Goal: Task Accomplishment & Management: Use online tool/utility

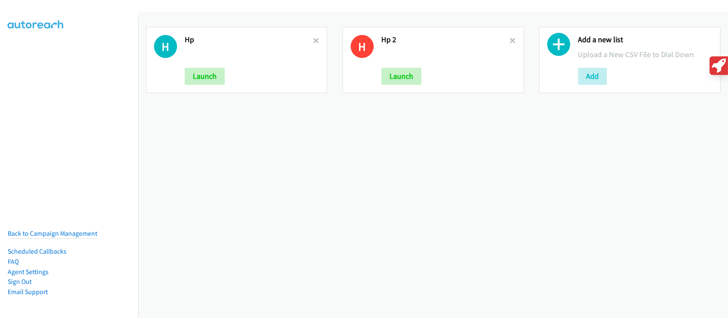
click at [314, 40] on icon at bounding box center [316, 41] width 6 height 6
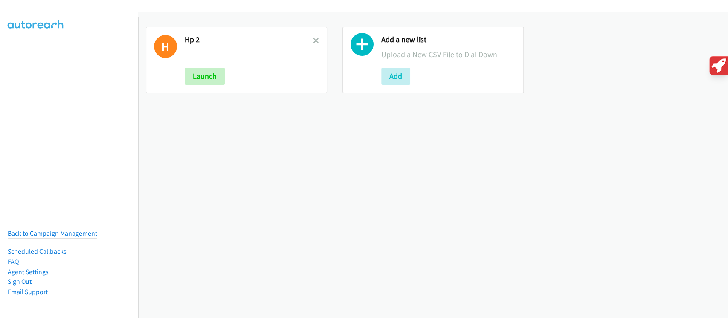
click at [314, 41] on icon at bounding box center [316, 41] width 6 height 6
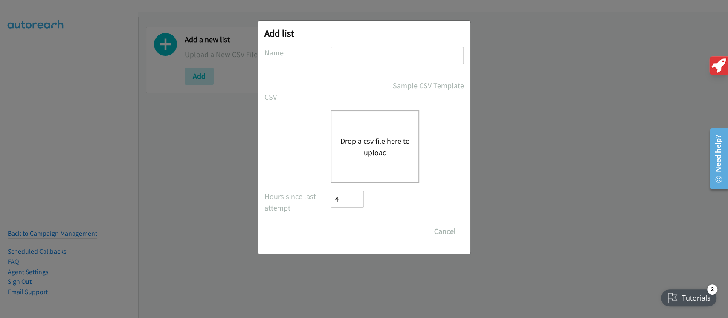
click at [354, 49] on input "text" at bounding box center [396, 55] width 133 height 17
type input "B"
click at [344, 56] on input "12 oints HP" at bounding box center [396, 55] width 133 height 17
click at [367, 56] on input "12 points HP" at bounding box center [396, 55] width 133 height 17
type input "12 points day HP"
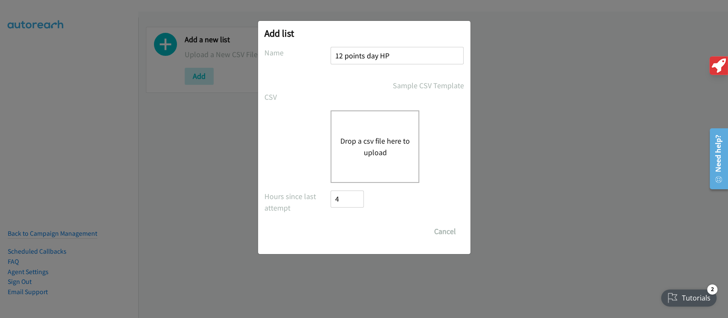
click at [374, 124] on div "Drop a csv file here to upload" at bounding box center [374, 146] width 89 height 72
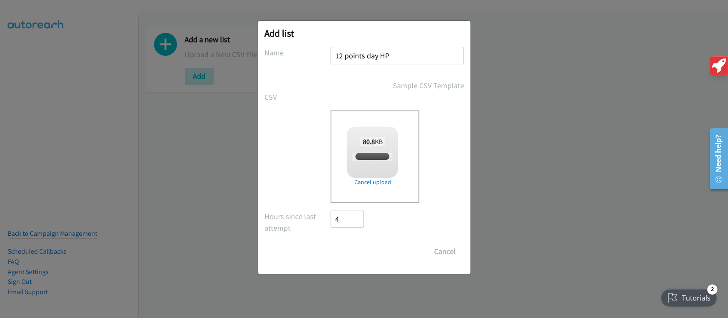
checkbox input "true"
click at [351, 254] on input "Save List" at bounding box center [353, 251] width 45 height 17
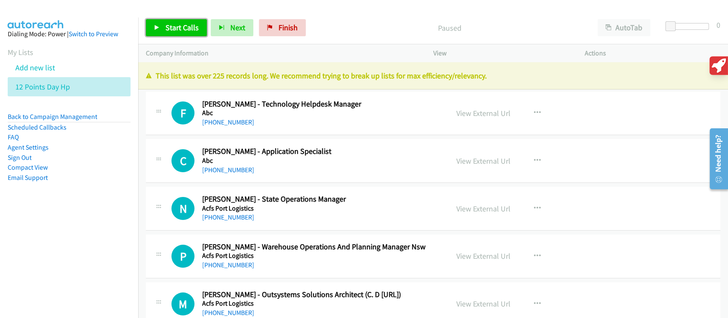
click at [176, 23] on span "Start Calls" at bounding box center [181, 28] width 33 height 10
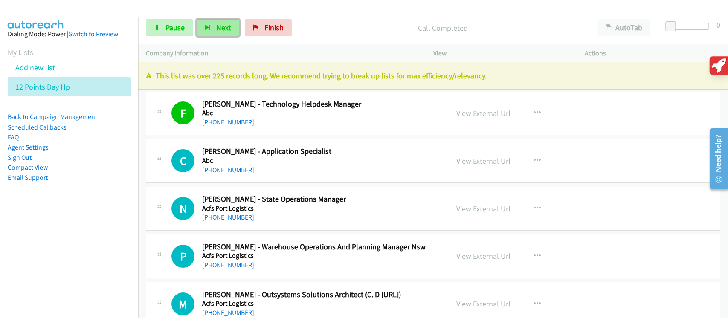
click at [216, 30] on span "Next" at bounding box center [223, 28] width 15 height 10
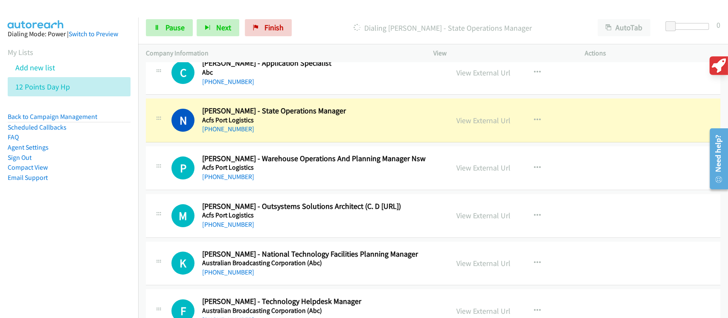
scroll to position [113, 0]
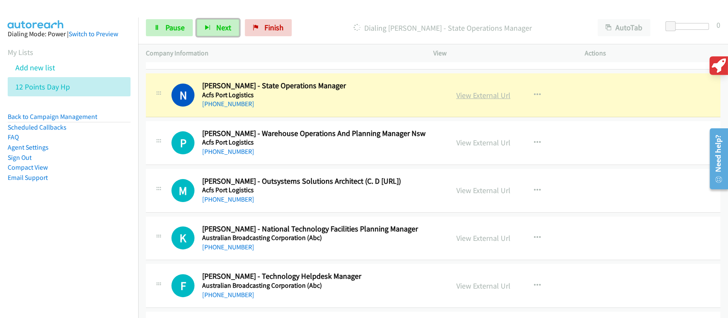
click at [467, 96] on link "View External Url" at bounding box center [483, 95] width 54 height 10
click at [179, 33] on link "Pause" at bounding box center [169, 27] width 47 height 17
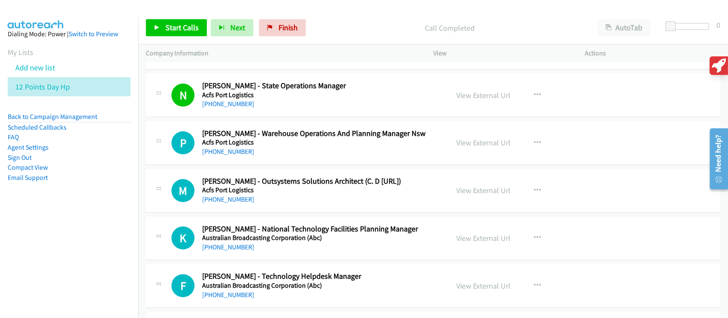
click at [186, 19] on div "Start Calls Pause Next Finish Call Completed AutoTab AutoTab 0" at bounding box center [433, 28] width 590 height 33
click at [194, 31] on span "Start Calls" at bounding box center [181, 28] width 33 height 10
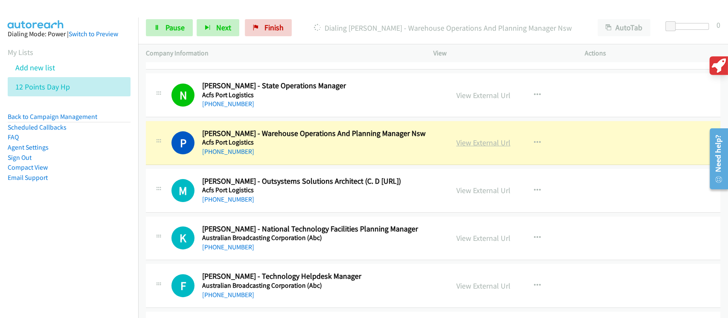
click at [471, 145] on link "View External Url" at bounding box center [483, 143] width 54 height 10
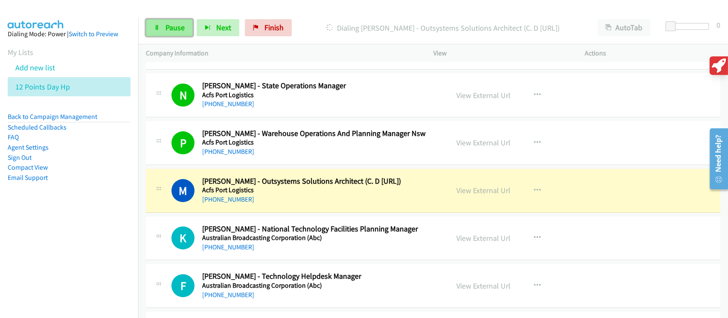
click at [184, 26] on link "Pause" at bounding box center [169, 27] width 47 height 17
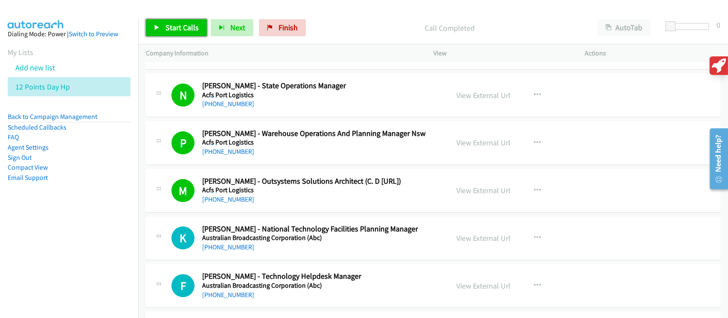
click at [177, 27] on span "Start Calls" at bounding box center [181, 28] width 33 height 10
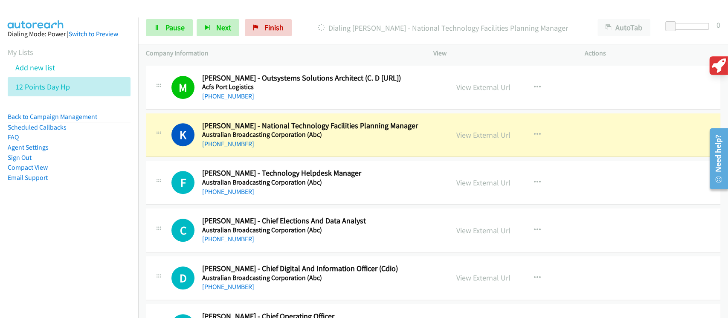
scroll to position [227, 0]
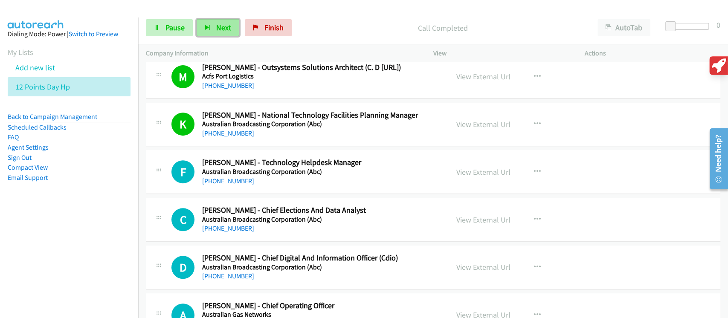
click at [236, 29] on button "Next" at bounding box center [218, 27] width 43 height 17
click at [225, 26] on span "Next" at bounding box center [223, 28] width 15 height 10
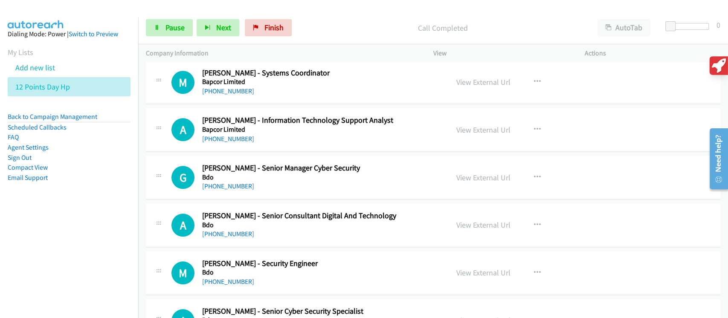
scroll to position [454, 0]
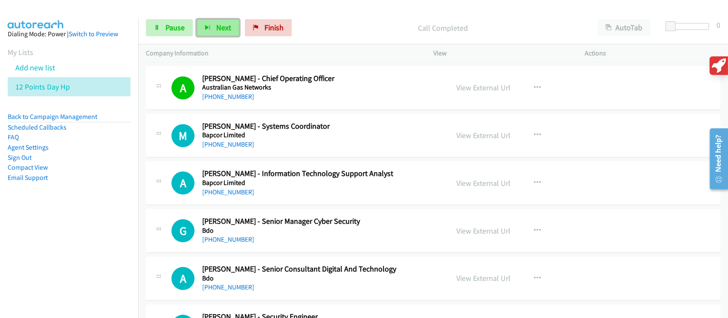
click at [227, 25] on span "Next" at bounding box center [223, 28] width 15 height 10
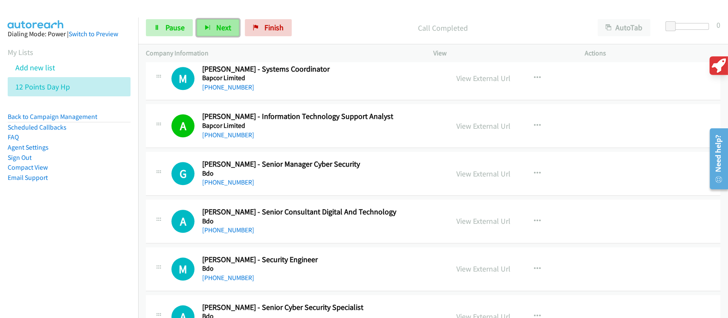
click at [216, 30] on span "Next" at bounding box center [223, 28] width 15 height 10
click at [209, 26] on icon "button" at bounding box center [208, 28] width 6 height 6
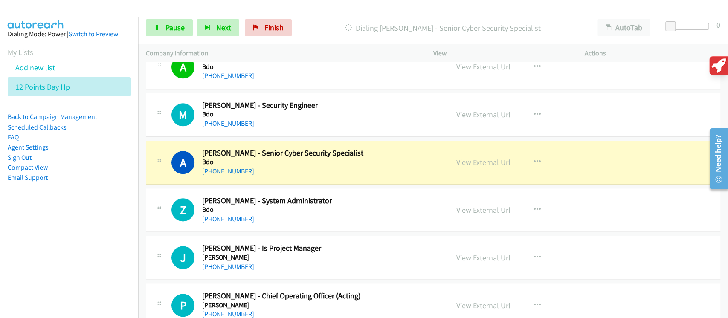
scroll to position [682, 0]
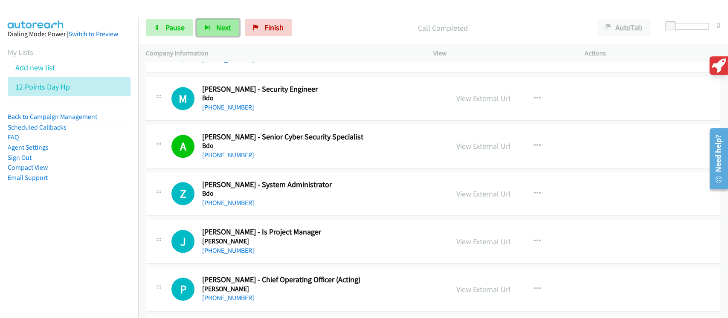
click at [206, 21] on button "Next" at bounding box center [218, 27] width 43 height 17
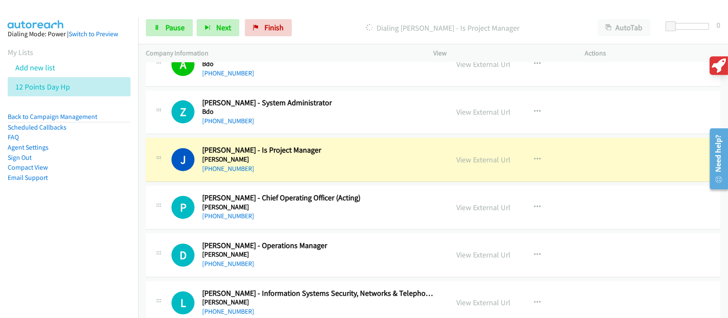
scroll to position [795, 0]
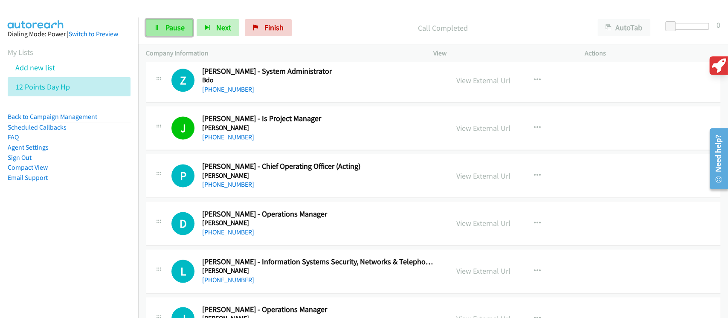
click at [179, 26] on span "Pause" at bounding box center [174, 28] width 19 height 10
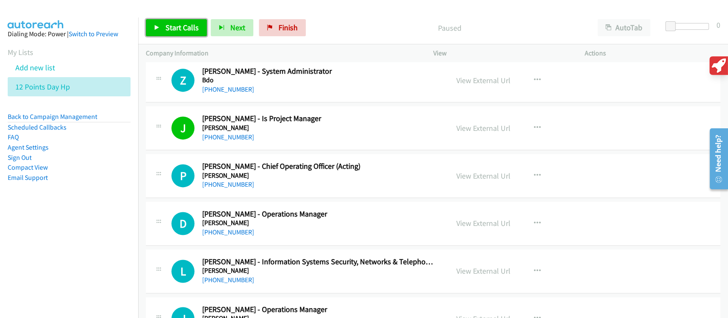
click at [180, 28] on span "Start Calls" at bounding box center [181, 28] width 33 height 10
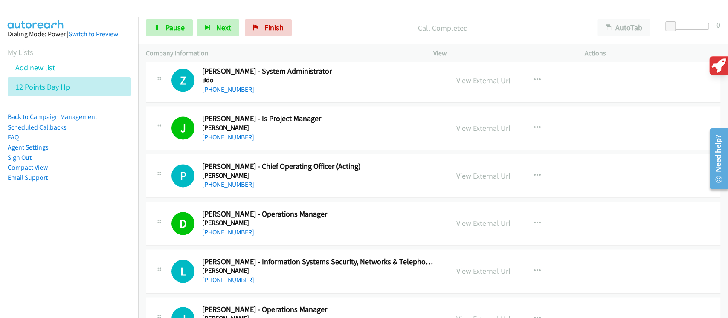
click at [171, 38] on div "Start Calls Pause Next Finish Call Completed AutoTab AutoTab 0" at bounding box center [433, 28] width 590 height 33
click at [170, 32] on link "Pause" at bounding box center [169, 27] width 47 height 17
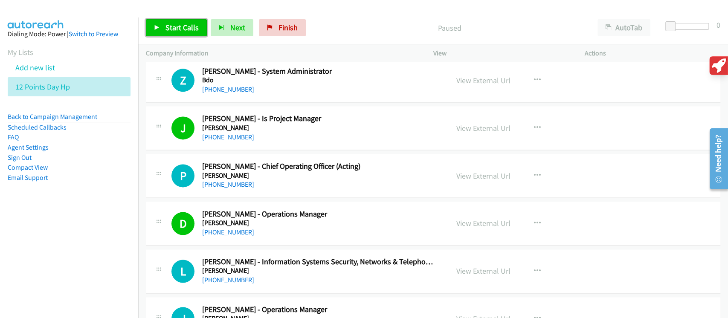
click at [181, 28] on span "Start Calls" at bounding box center [181, 28] width 33 height 10
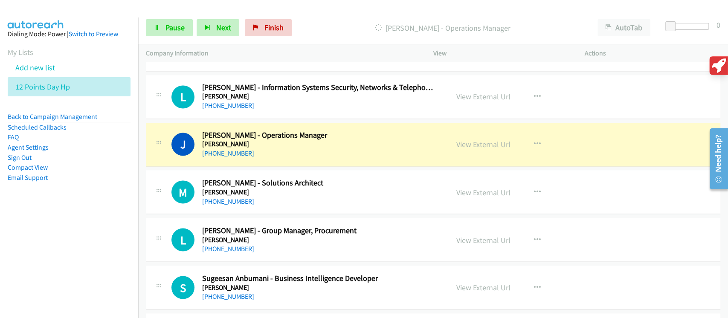
scroll to position [1023, 0]
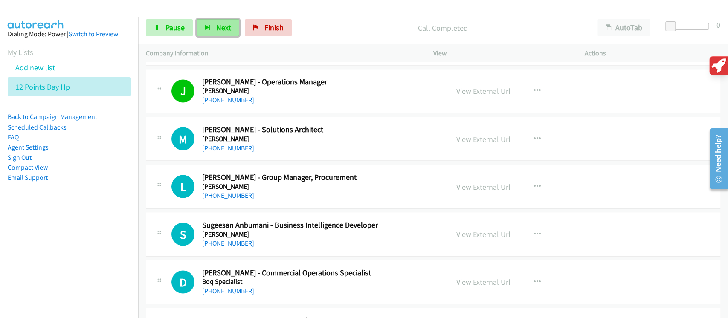
click at [220, 30] on span "Next" at bounding box center [223, 28] width 15 height 10
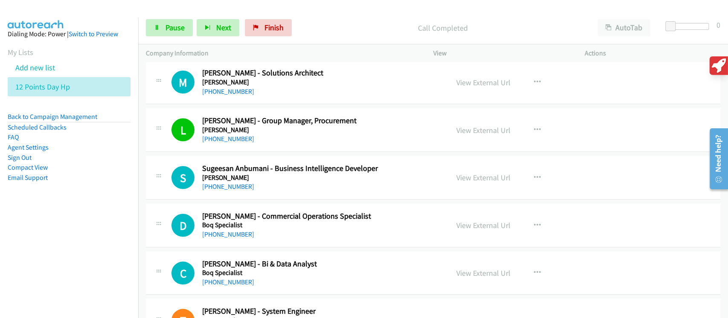
scroll to position [1136, 0]
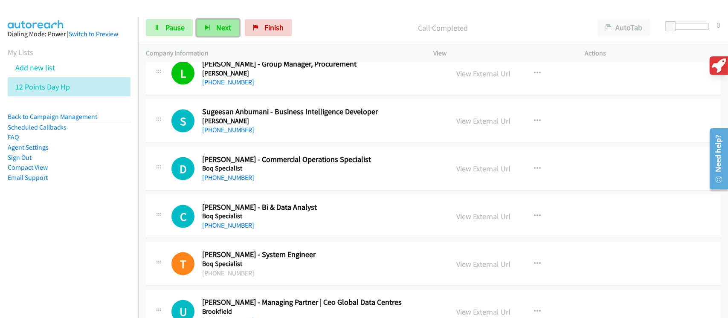
click at [222, 26] on span "Next" at bounding box center [223, 28] width 15 height 10
click at [229, 23] on span "Next" at bounding box center [223, 28] width 15 height 10
click at [226, 25] on span "Next" at bounding box center [223, 28] width 15 height 10
click at [205, 34] on button "Next" at bounding box center [218, 27] width 43 height 17
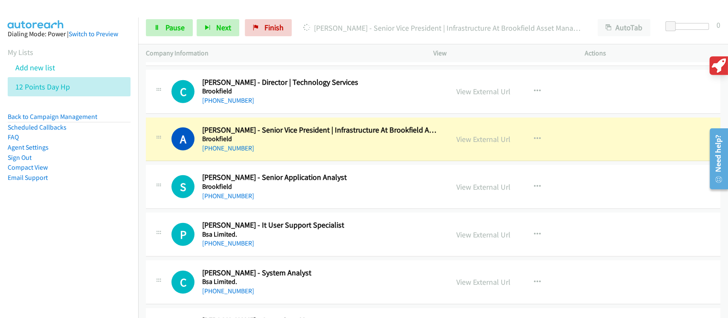
scroll to position [1535, 0]
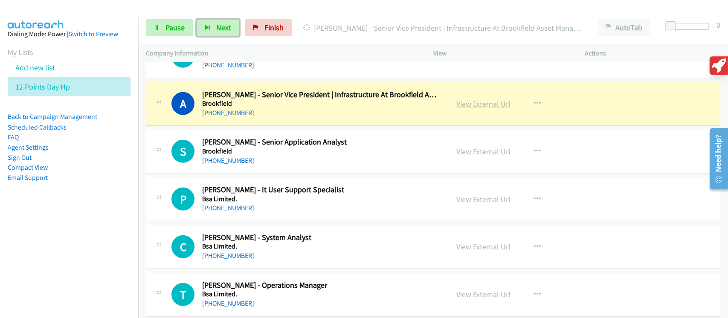
click at [486, 103] on link "View External Url" at bounding box center [483, 104] width 54 height 10
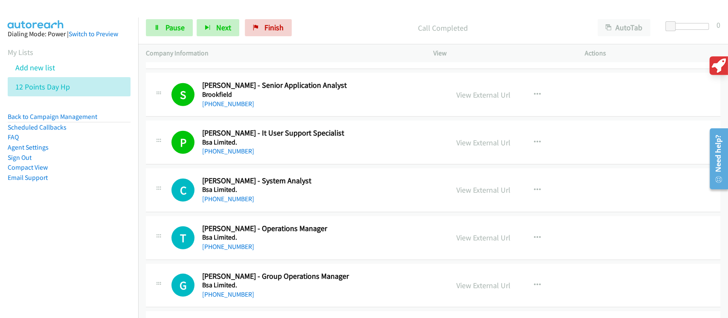
scroll to position [1648, 0]
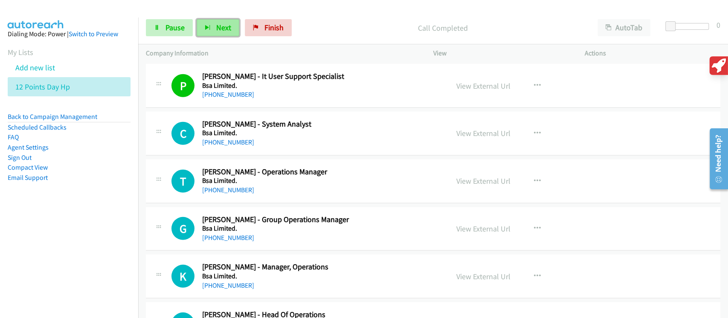
click at [223, 29] on span "Next" at bounding box center [223, 28] width 15 height 10
click at [223, 39] on div "Start Calls Pause Next Finish Call Completed AutoTab AutoTab 0" at bounding box center [433, 28] width 590 height 33
click at [227, 28] on span "Next" at bounding box center [223, 28] width 15 height 10
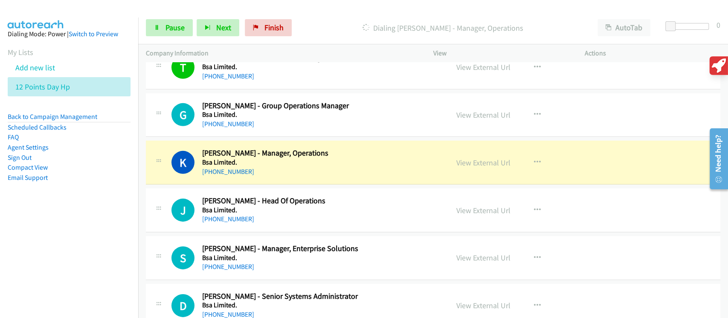
scroll to position [1818, 0]
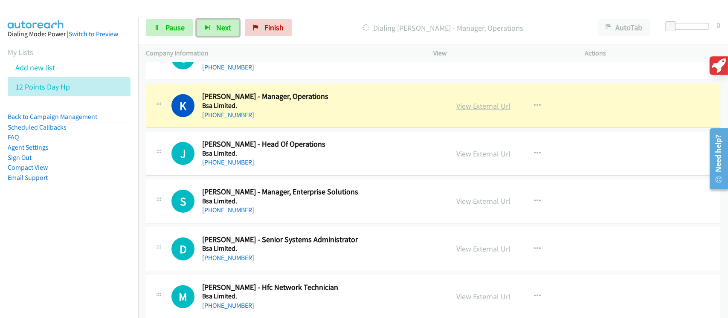
click at [474, 104] on link "View External Url" at bounding box center [483, 106] width 54 height 10
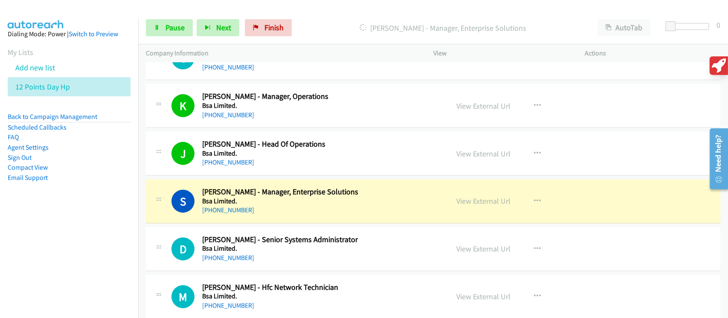
scroll to position [1876, 0]
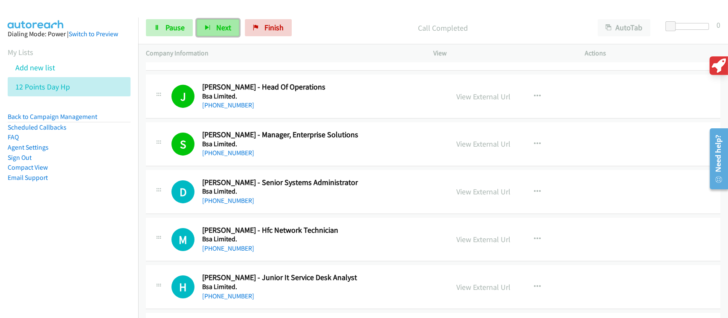
click at [216, 23] on span "Next" at bounding box center [223, 28] width 15 height 10
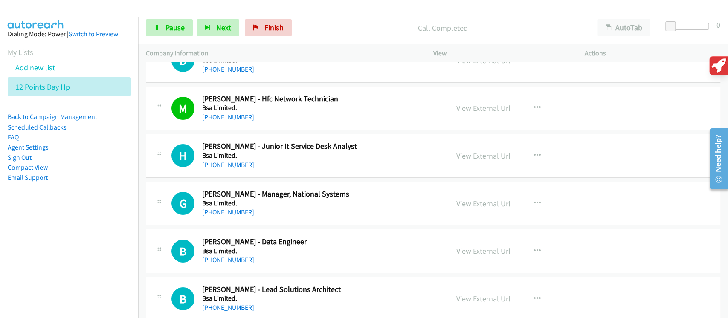
scroll to position [1989, 0]
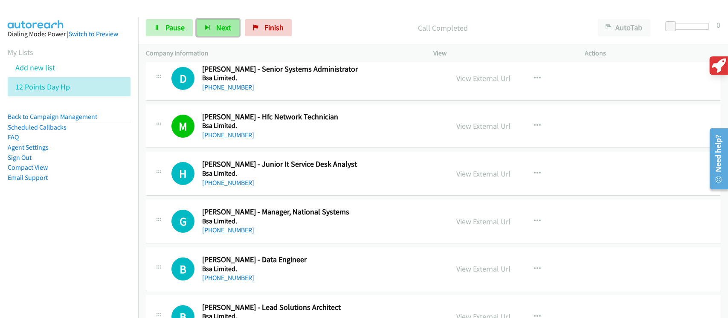
click at [226, 32] on button "Next" at bounding box center [218, 27] width 43 height 17
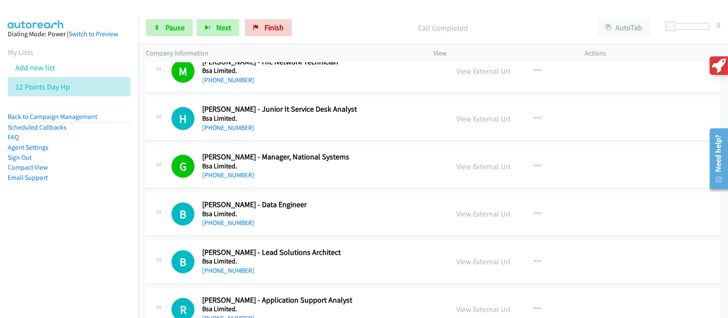
scroll to position [2046, 0]
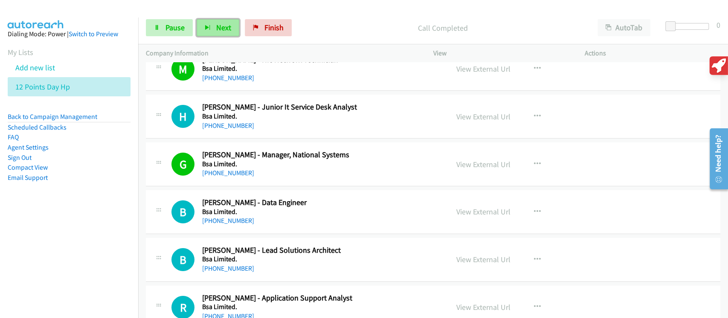
click at [225, 29] on span "Next" at bounding box center [223, 28] width 15 height 10
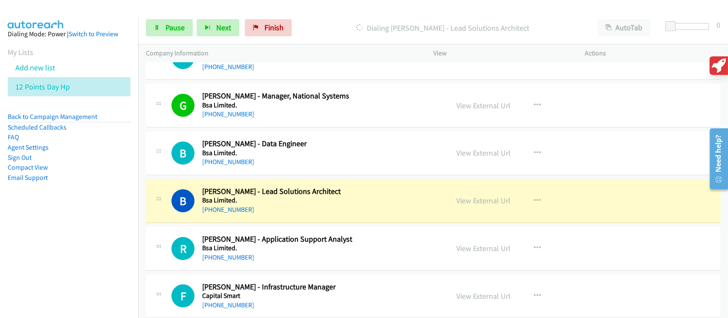
scroll to position [2159, 0]
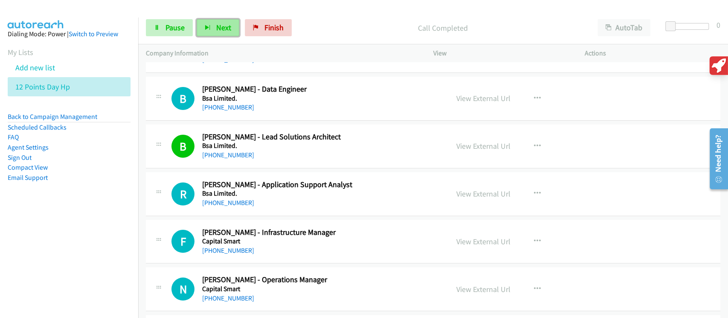
click at [224, 26] on span "Next" at bounding box center [223, 28] width 15 height 10
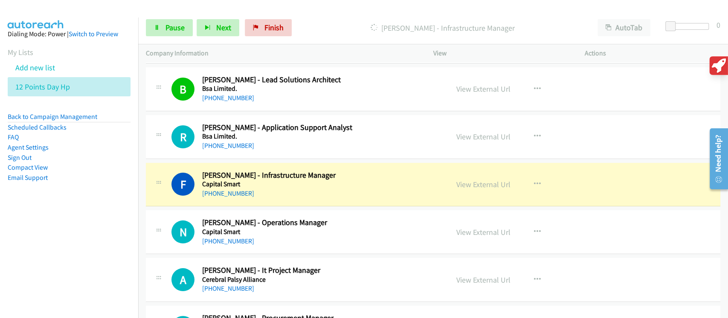
scroll to position [2273, 0]
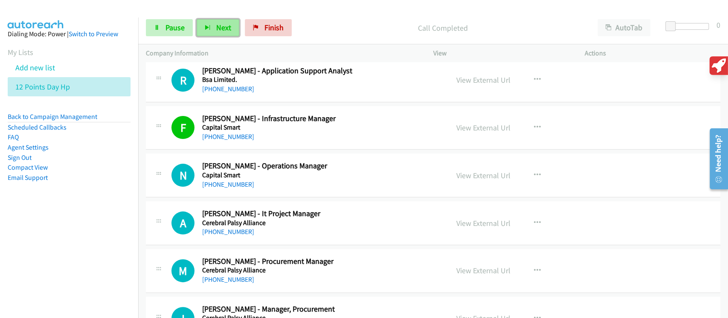
click at [225, 27] on span "Next" at bounding box center [223, 28] width 15 height 10
click at [215, 22] on button "Next" at bounding box center [218, 27] width 43 height 17
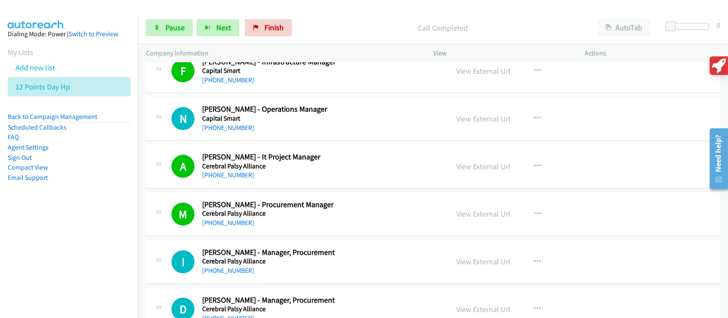
scroll to position [2387, 0]
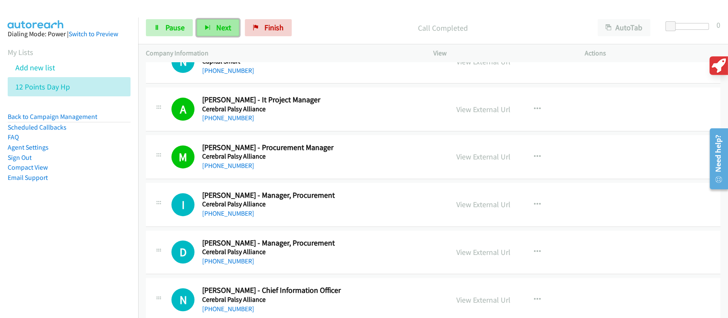
click at [220, 29] on span "Next" at bounding box center [223, 28] width 15 height 10
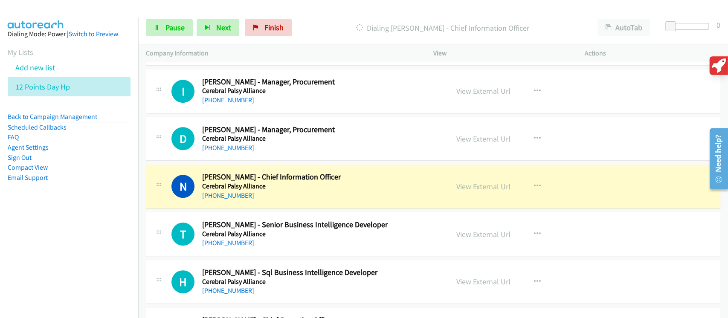
scroll to position [2558, 0]
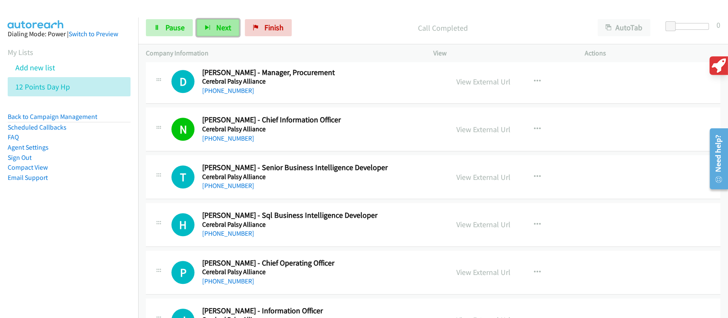
click at [211, 36] on button "Next" at bounding box center [218, 27] width 43 height 17
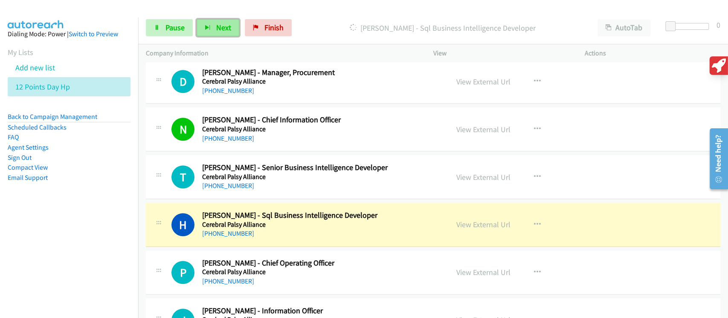
click at [233, 25] on button "Next" at bounding box center [218, 27] width 43 height 17
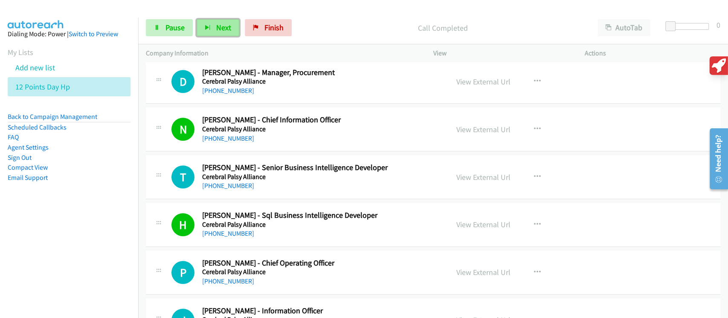
click at [197, 20] on button "Next" at bounding box center [218, 27] width 43 height 17
click at [198, 27] on button "Next" at bounding box center [218, 27] width 43 height 17
click at [177, 32] on span "Pause" at bounding box center [174, 28] width 19 height 10
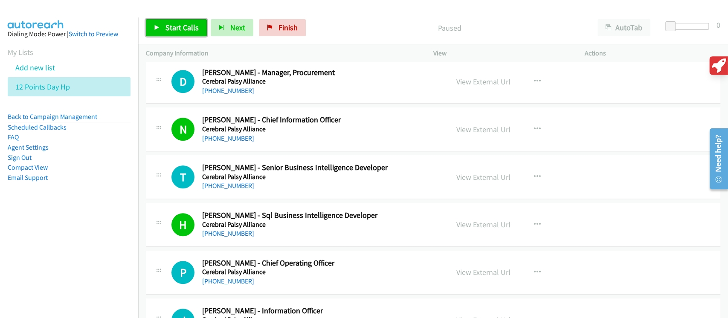
click at [177, 32] on span "Start Calls" at bounding box center [181, 28] width 33 height 10
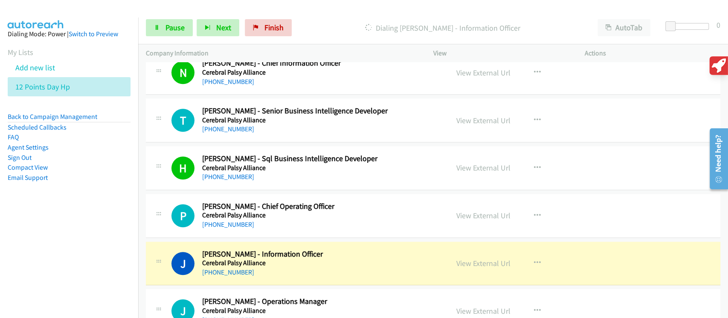
scroll to position [2671, 0]
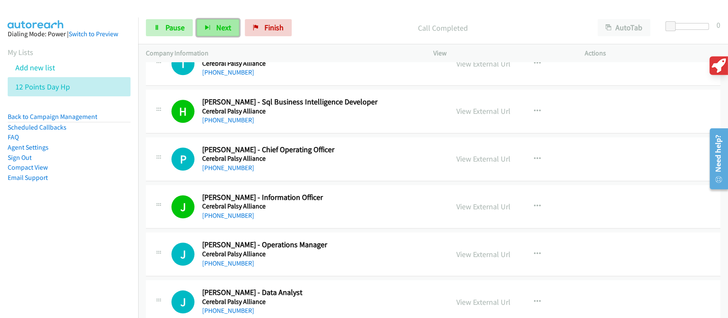
click at [216, 26] on span "Next" at bounding box center [223, 28] width 15 height 10
click at [214, 29] on button "Next" at bounding box center [218, 27] width 43 height 17
click at [225, 23] on span "Next" at bounding box center [223, 28] width 15 height 10
click at [218, 31] on span "Next" at bounding box center [223, 28] width 15 height 10
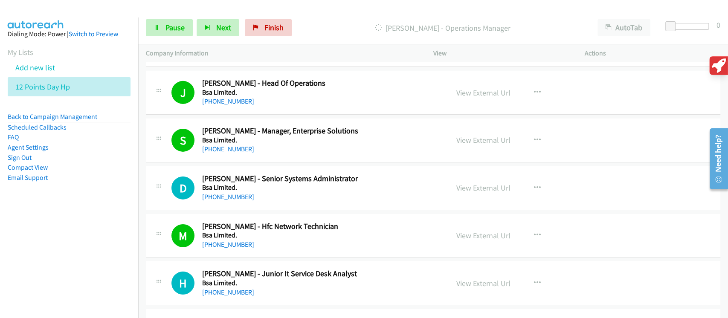
scroll to position [1932, 0]
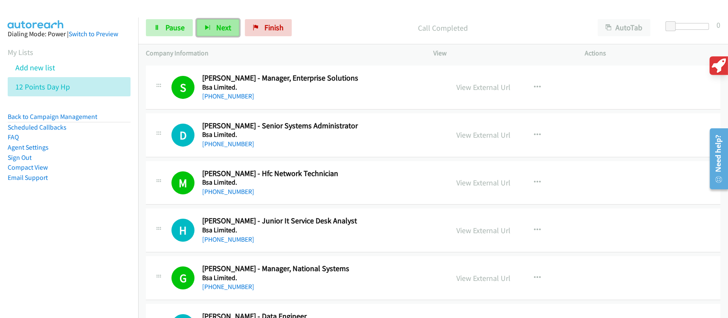
click at [217, 31] on span "Next" at bounding box center [223, 28] width 15 height 10
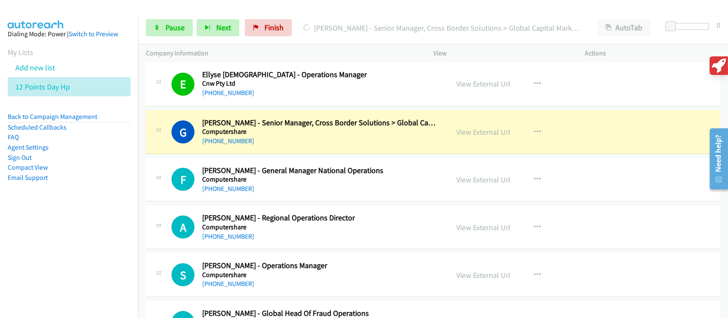
scroll to position [3240, 0]
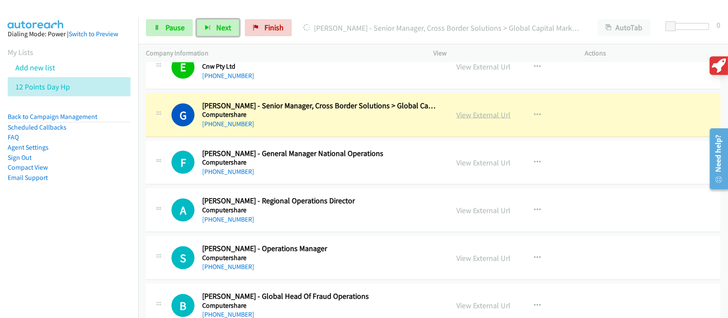
click at [471, 111] on link "View External Url" at bounding box center [483, 115] width 54 height 10
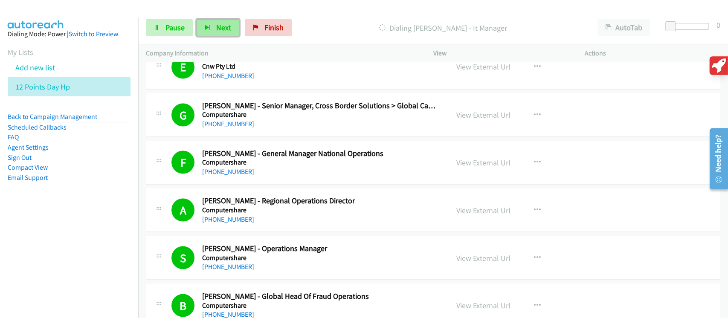
click at [225, 29] on span "Next" at bounding box center [223, 28] width 15 height 10
click at [231, 32] on button "Next" at bounding box center [218, 27] width 43 height 17
click at [182, 22] on link "Pause" at bounding box center [169, 27] width 47 height 17
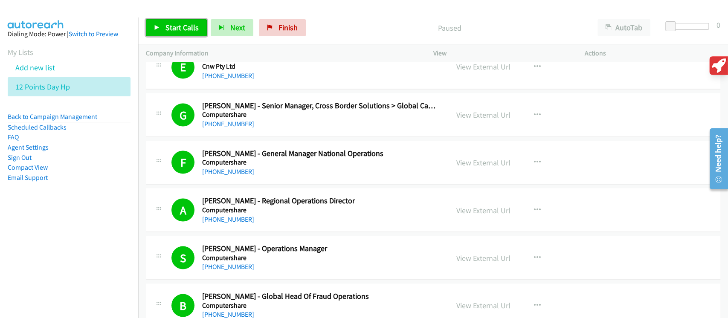
click at [194, 29] on span "Start Calls" at bounding box center [181, 28] width 33 height 10
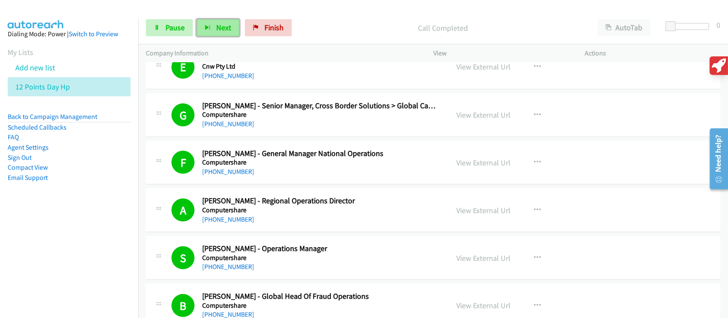
click at [225, 26] on span "Next" at bounding box center [223, 28] width 15 height 10
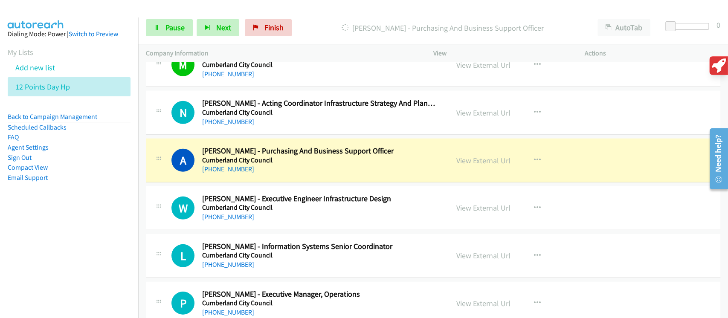
scroll to position [3922, 0]
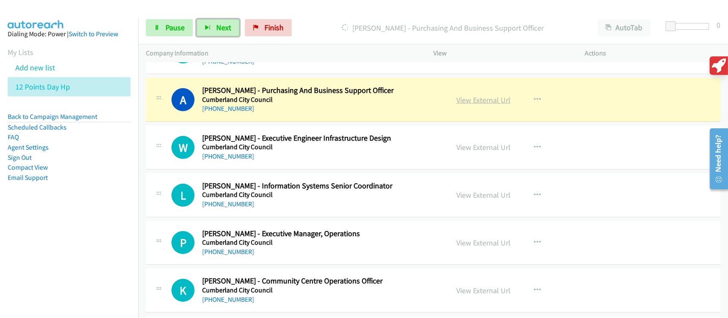
click at [470, 98] on link "View External Url" at bounding box center [483, 100] width 54 height 10
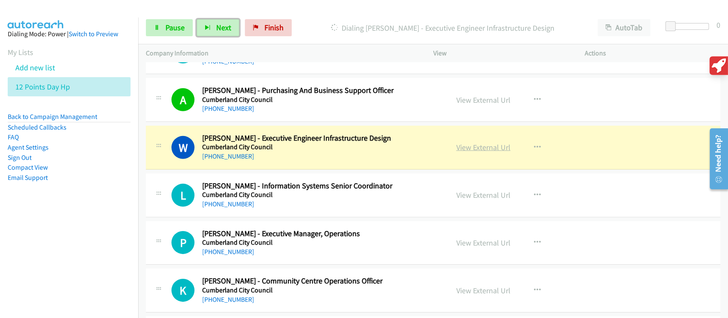
click at [475, 147] on link "View External Url" at bounding box center [483, 147] width 54 height 10
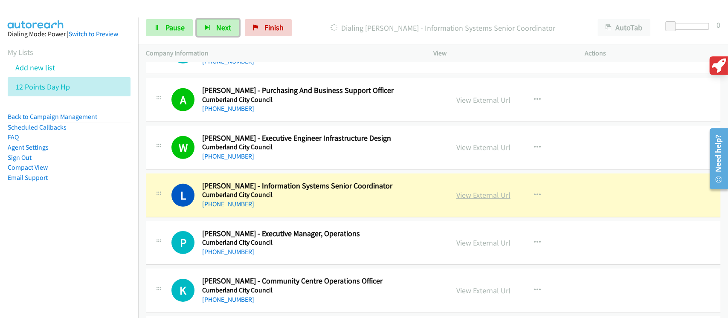
click at [493, 192] on link "View External Url" at bounding box center [483, 195] width 54 height 10
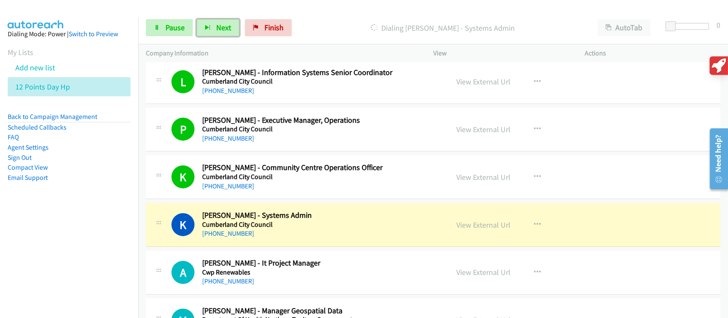
scroll to position [4092, 0]
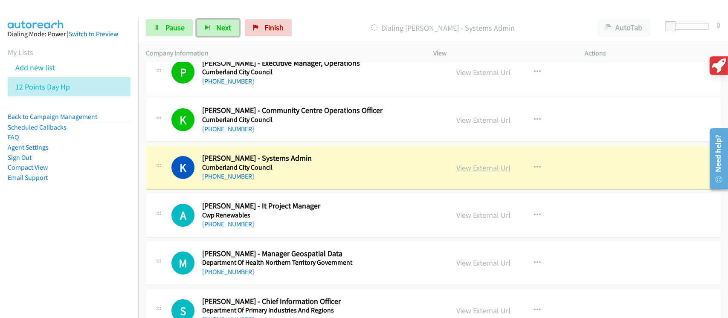
click at [480, 163] on link "View External Url" at bounding box center [483, 168] width 54 height 10
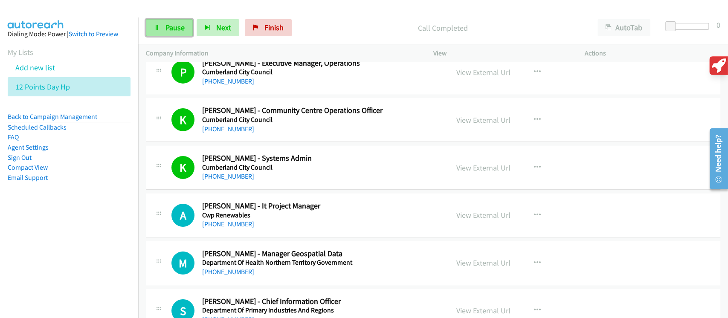
click at [168, 28] on span "Pause" at bounding box center [174, 28] width 19 height 10
